Goal: Task Accomplishment & Management: Manage account settings

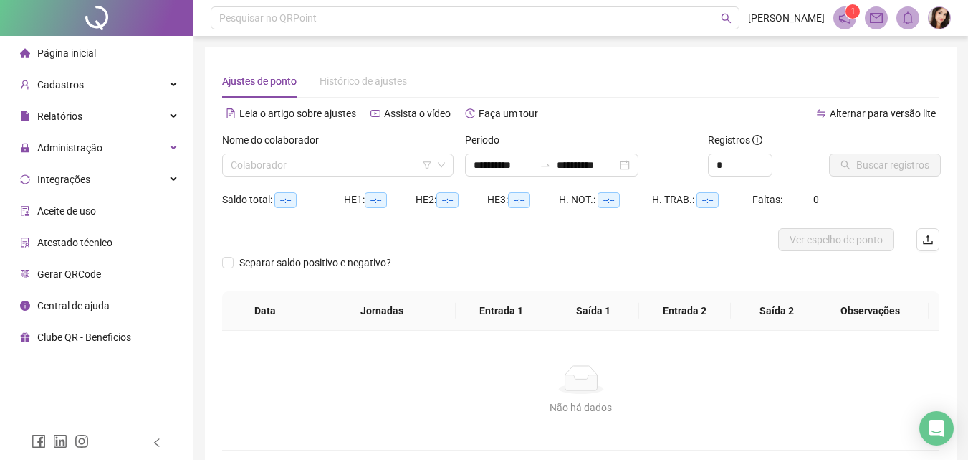
type input "**********"
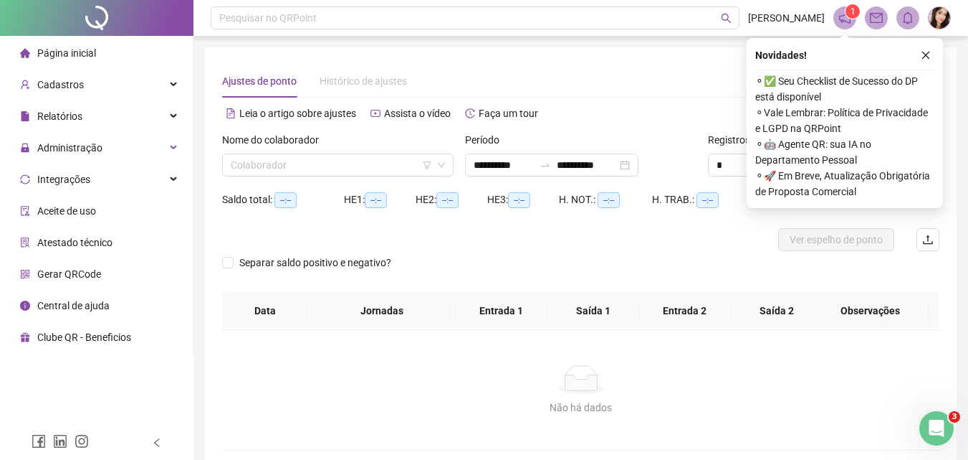
click at [66, 52] on span "Página inicial" at bounding box center [66, 52] width 59 height 11
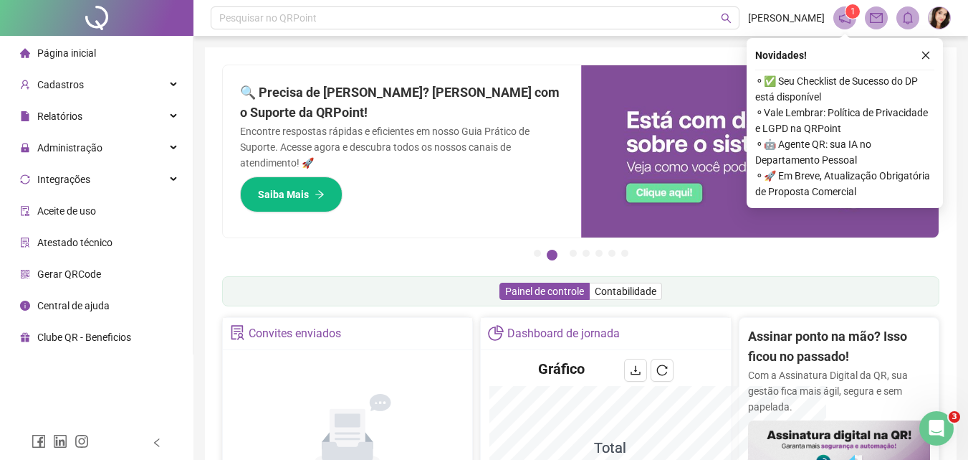
click at [196, 67] on div "Pesquisar no QRPoint [PERSON_NAME] 1 [PERSON_NAME] o QRPoint com Cartão de Créd…" at bounding box center [581, 466] width 775 height 933
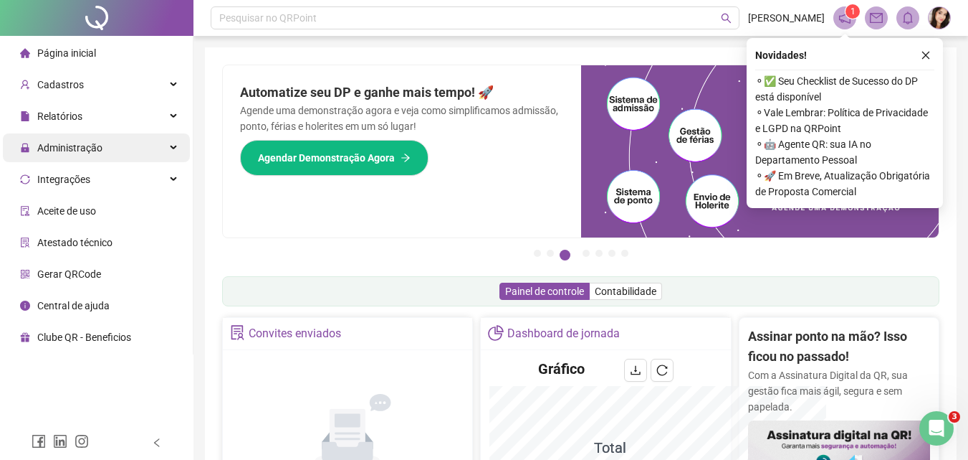
click at [60, 144] on span "Administração" at bounding box center [69, 147] width 65 height 11
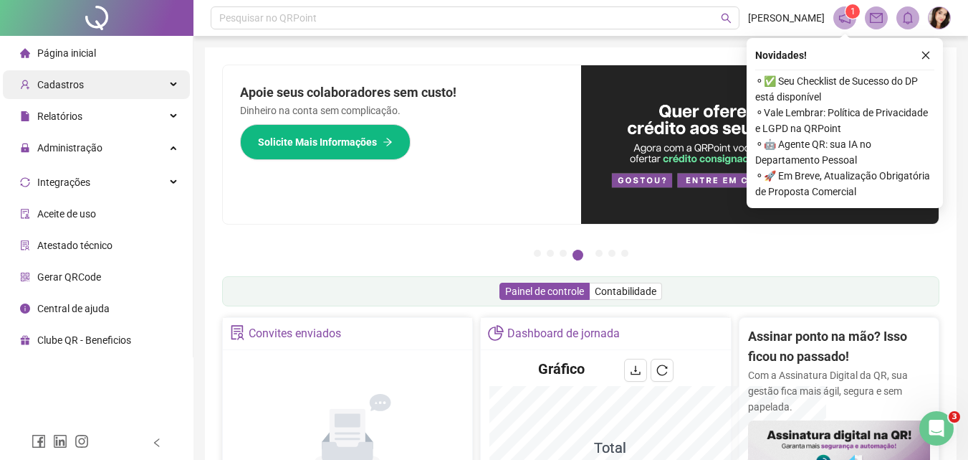
click at [67, 87] on span "Cadastros" at bounding box center [60, 84] width 47 height 11
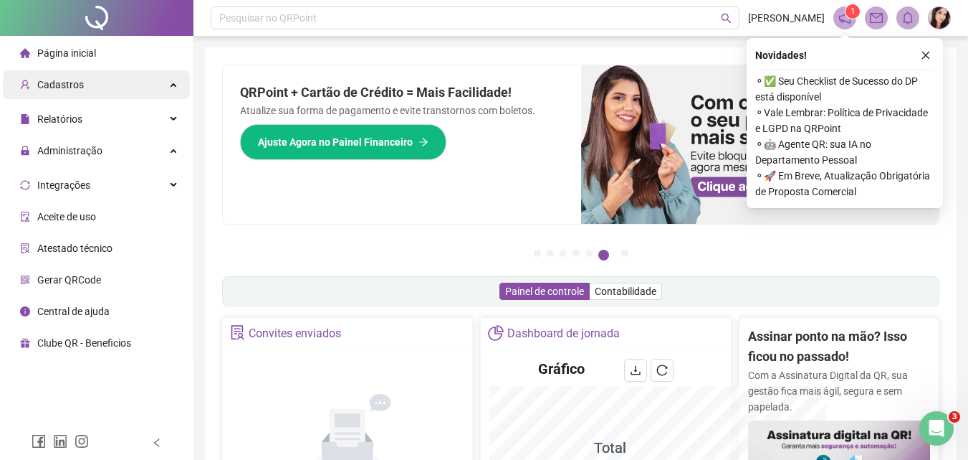
click at [72, 82] on span "Cadastros" at bounding box center [60, 84] width 47 height 11
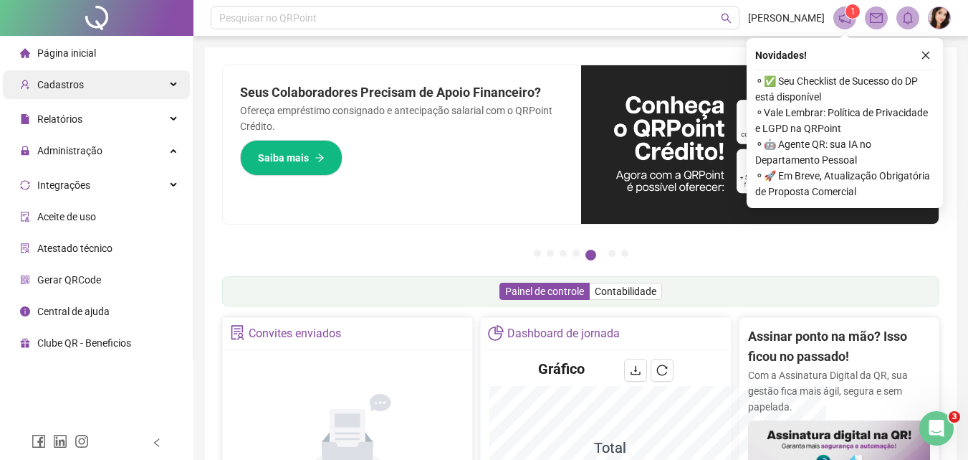
click at [67, 82] on span "Cadastros" at bounding box center [60, 84] width 47 height 11
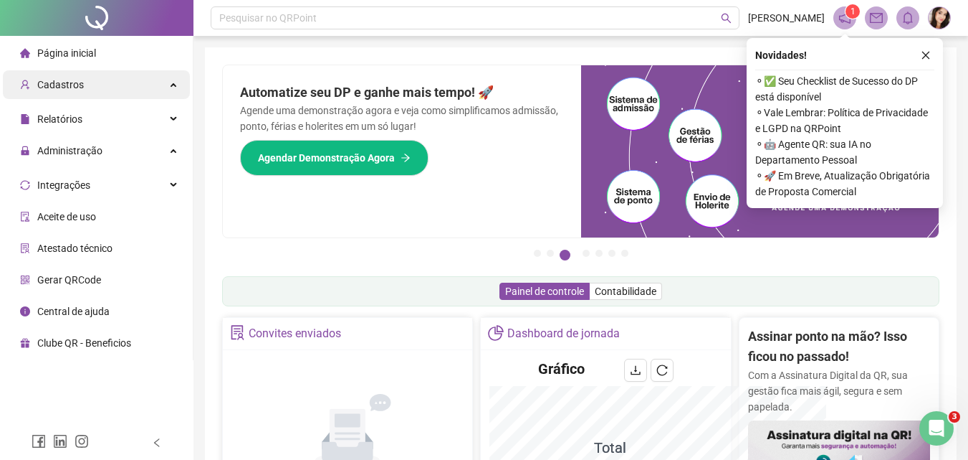
click at [60, 87] on span "Cadastros" at bounding box center [60, 84] width 47 height 11
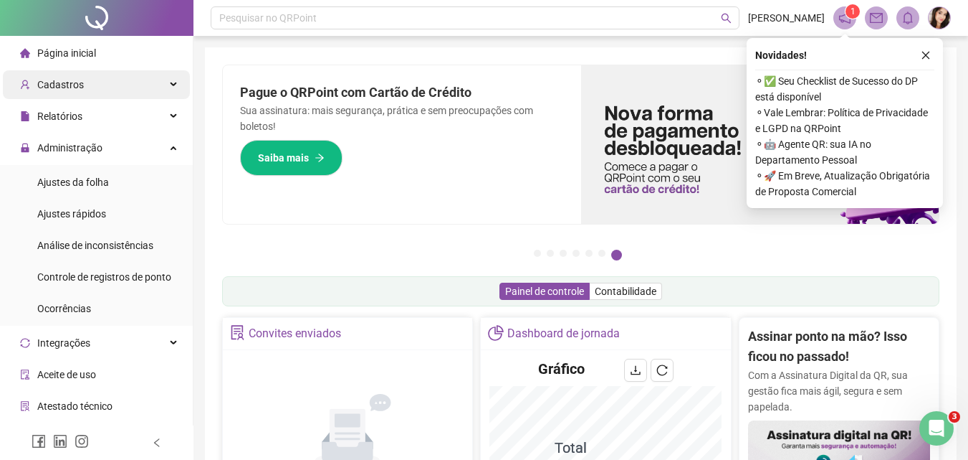
click at [52, 90] on span "Cadastros" at bounding box center [60, 84] width 47 height 11
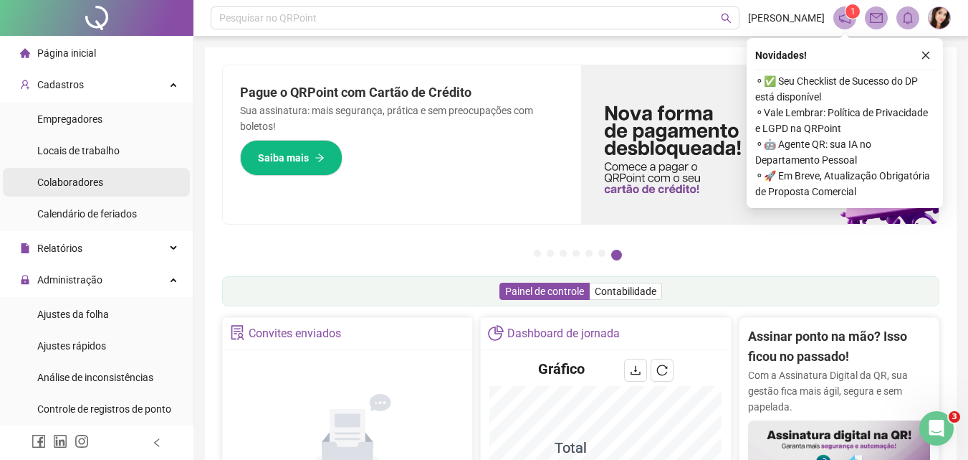
click at [57, 182] on span "Colaboradores" at bounding box center [70, 181] width 66 height 11
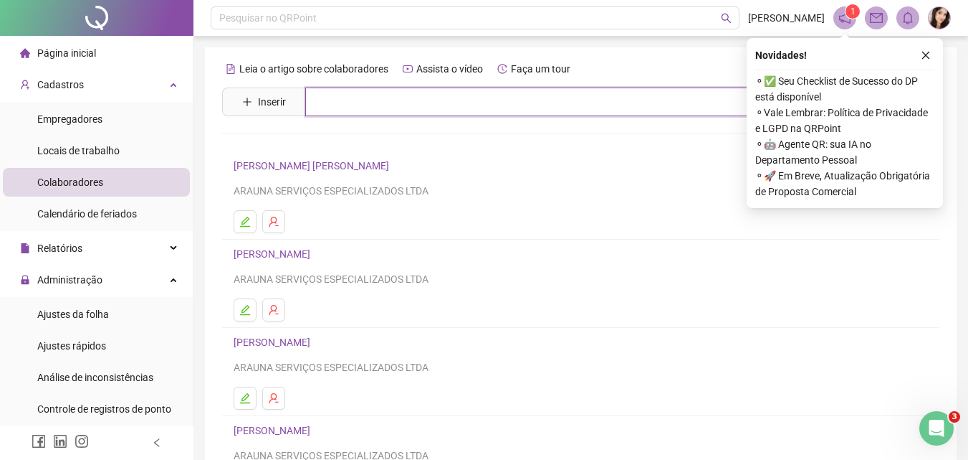
click at [362, 105] on input "text" at bounding box center [591, 101] width 572 height 29
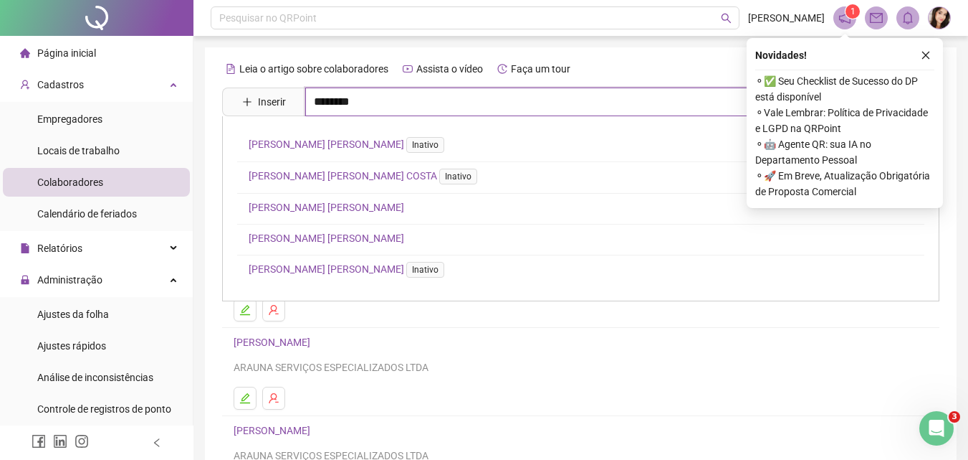
type input "*******"
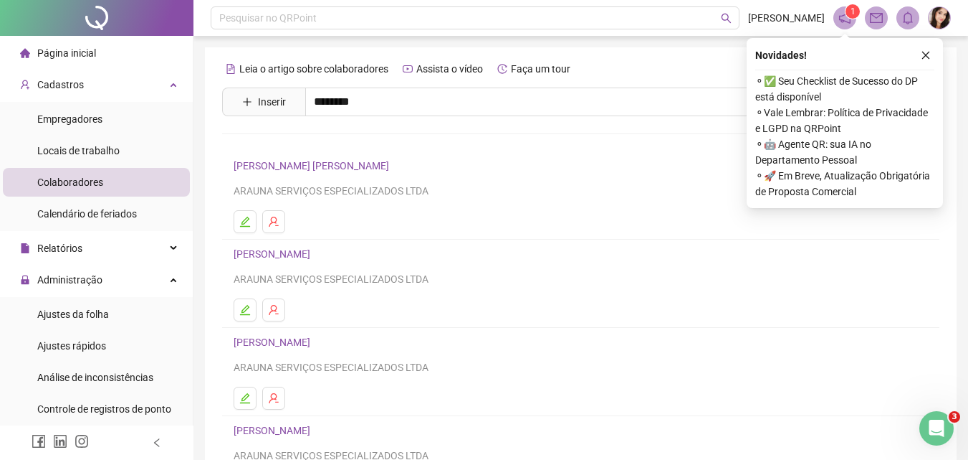
click at [353, 142] on link "MARIANA [PERSON_NAME] [PERSON_NAME]" at bounding box center [350, 143] width 202 height 11
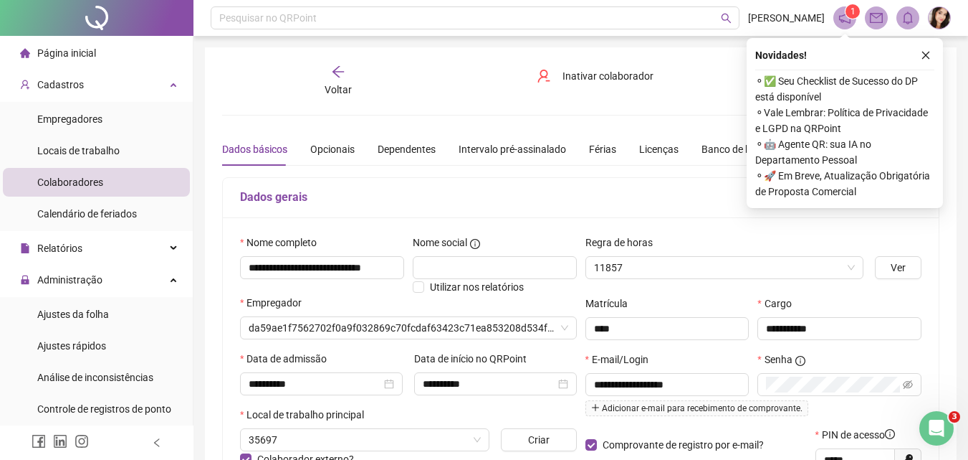
type input "**********"
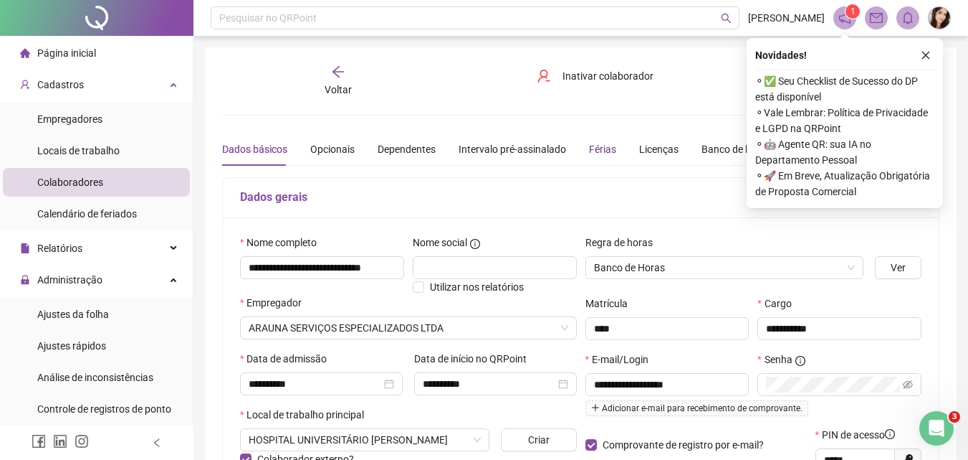
click at [604, 152] on div "Férias" at bounding box center [602, 149] width 27 height 16
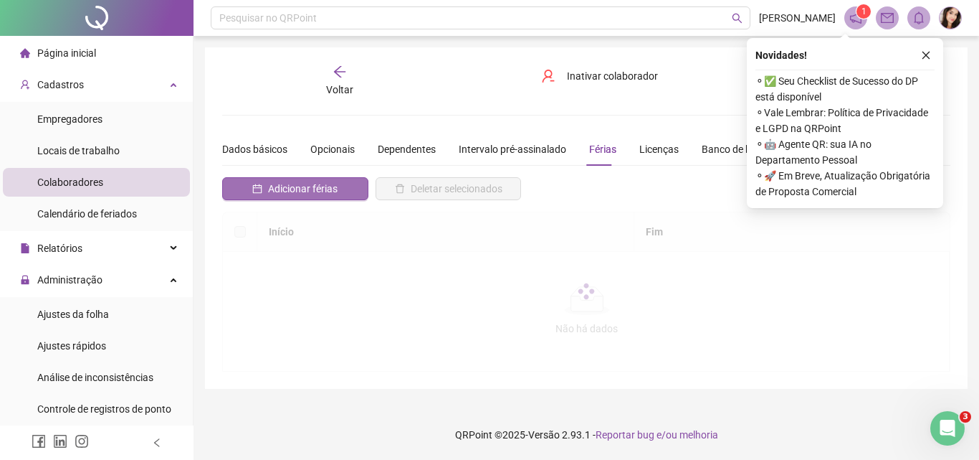
click at [282, 187] on span "Adicionar férias" at bounding box center [303, 189] width 70 height 16
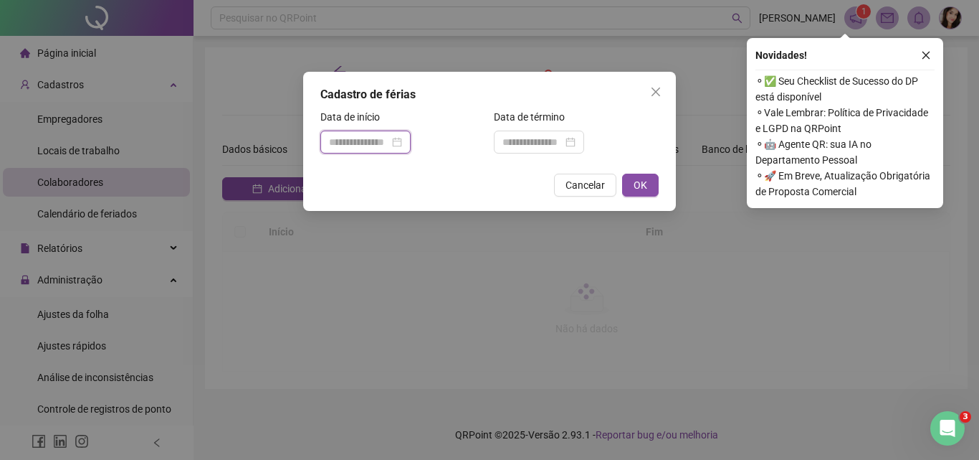
click at [356, 135] on input at bounding box center [359, 142] width 60 height 16
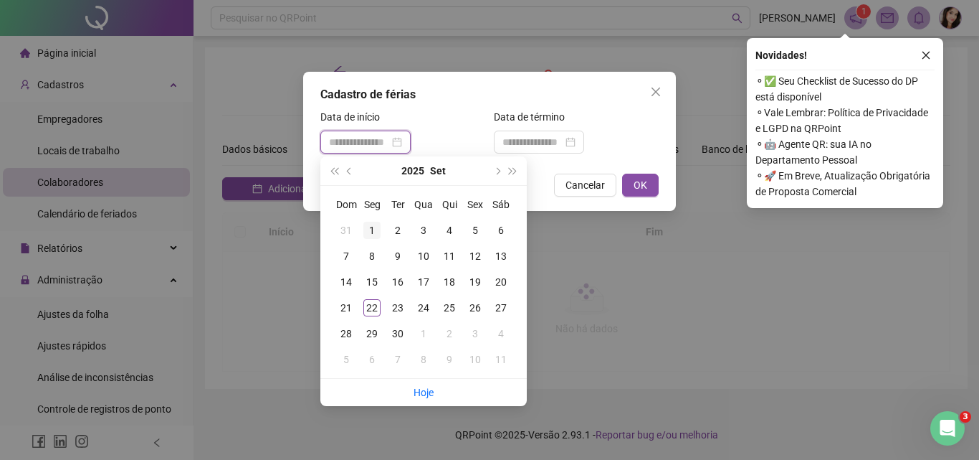
type input "**********"
click at [373, 224] on div "1" at bounding box center [371, 230] width 17 height 17
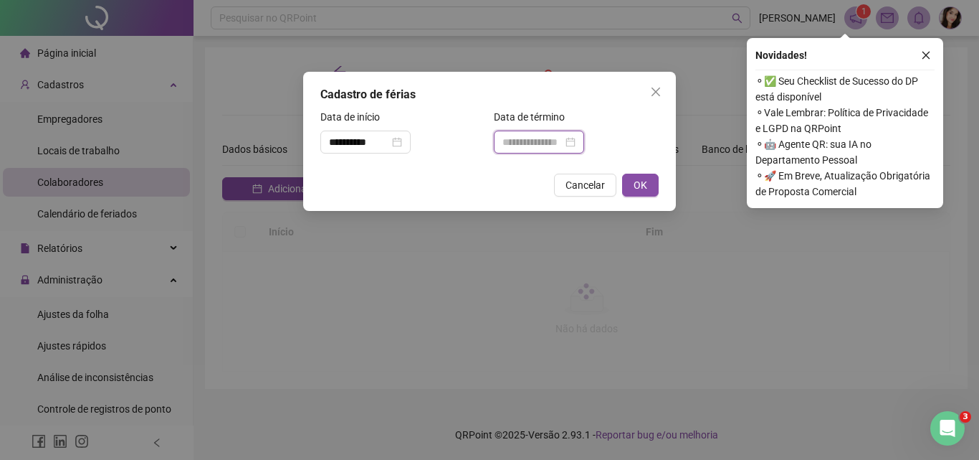
click at [540, 136] on input at bounding box center [533, 142] width 60 height 16
click at [528, 143] on input at bounding box center [533, 142] width 60 height 16
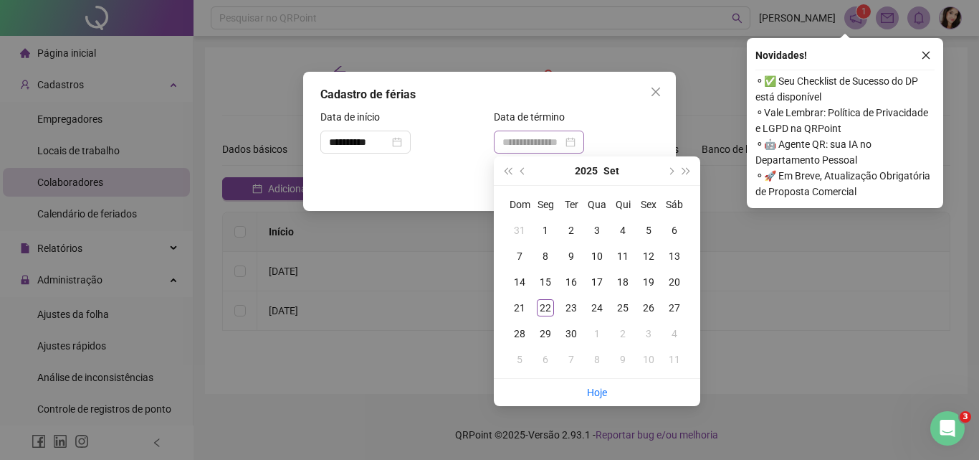
click at [452, 189] on div "Cancelar OK" at bounding box center [489, 184] width 338 height 23
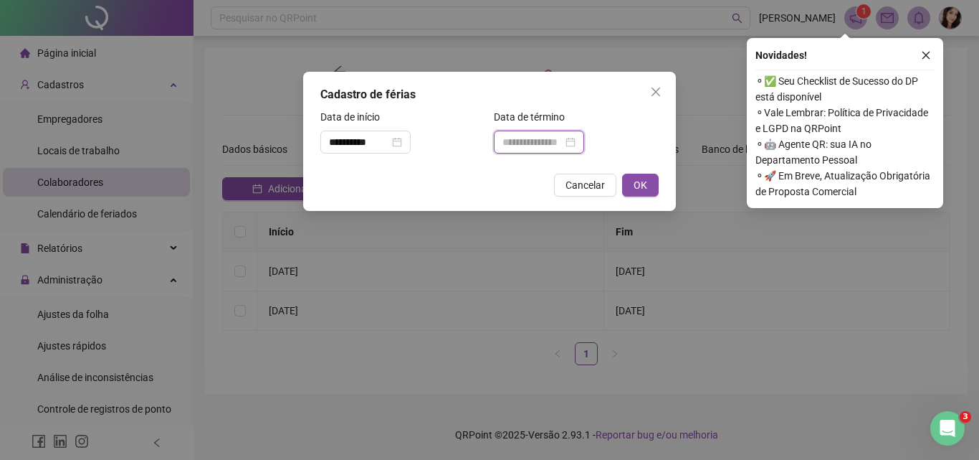
click at [542, 140] on input at bounding box center [533, 142] width 60 height 16
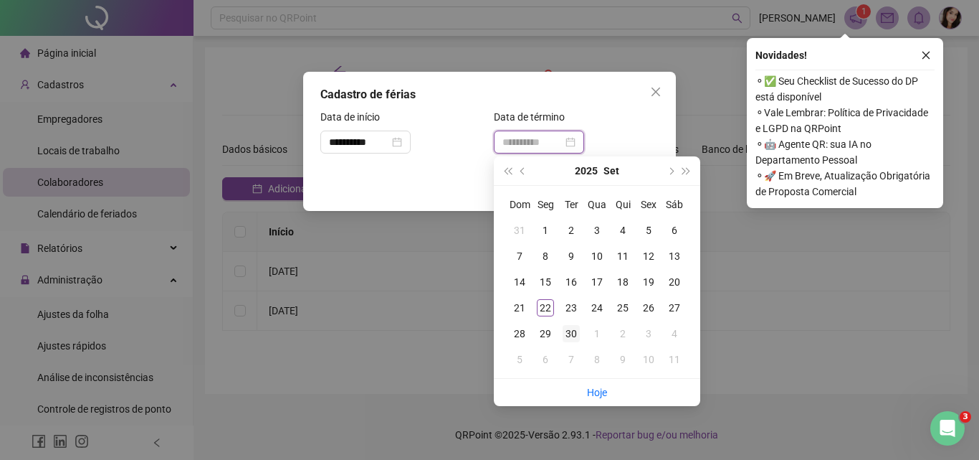
type input "**********"
click at [571, 333] on div "30" at bounding box center [571, 333] width 17 height 17
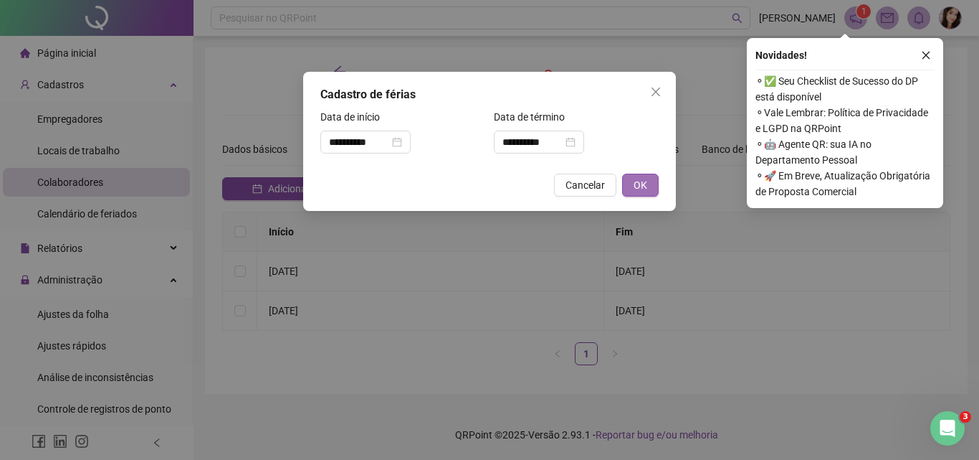
click at [645, 182] on span "OK" at bounding box center [641, 185] width 14 height 16
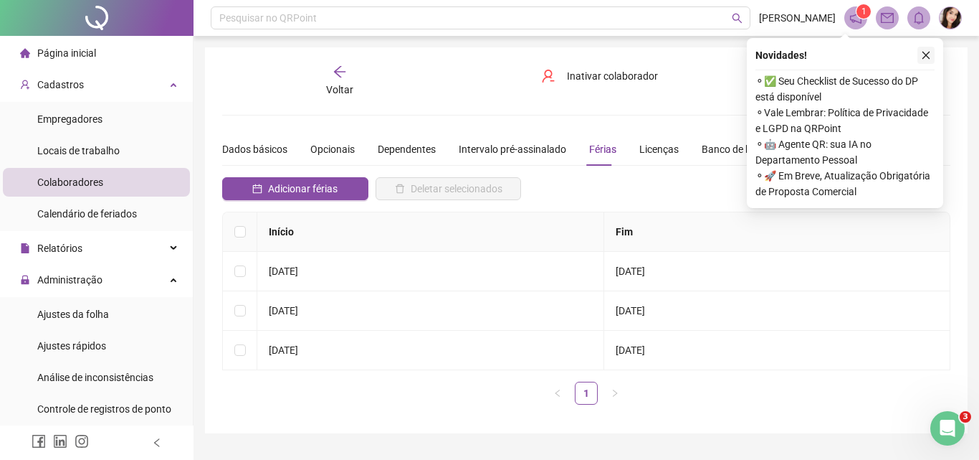
click at [925, 54] on icon "close" at bounding box center [926, 55] width 10 height 10
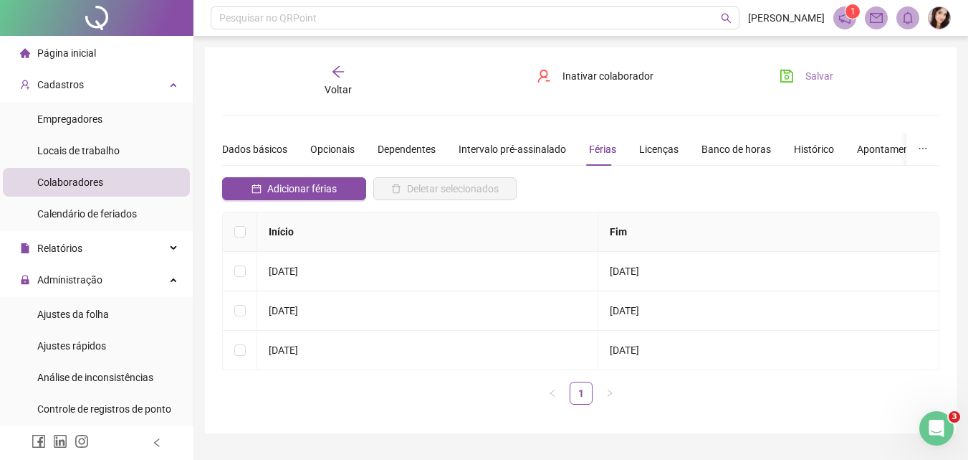
click at [814, 75] on span "Salvar" at bounding box center [820, 76] width 28 height 16
click at [337, 85] on span "Voltar" at bounding box center [338, 89] width 27 height 11
